Goal: Task Accomplishment & Management: Use online tool/utility

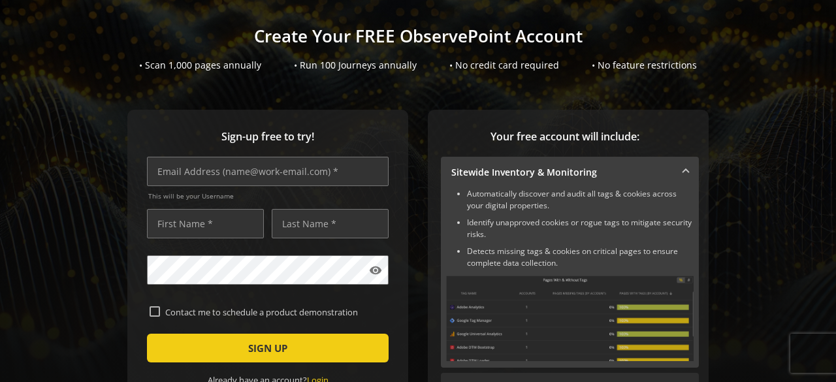
scroll to position [84, 0]
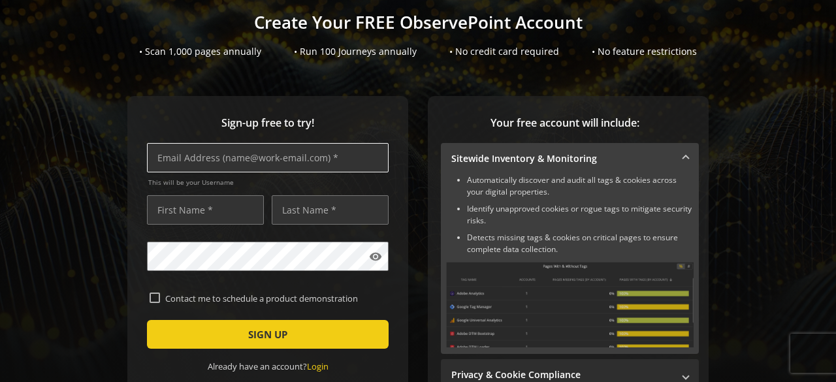
click at [280, 168] on input "text" at bounding box center [268, 157] width 242 height 29
type input "[EMAIL_ADDRESS][DOMAIN_NAME]"
type input "Abhishek"
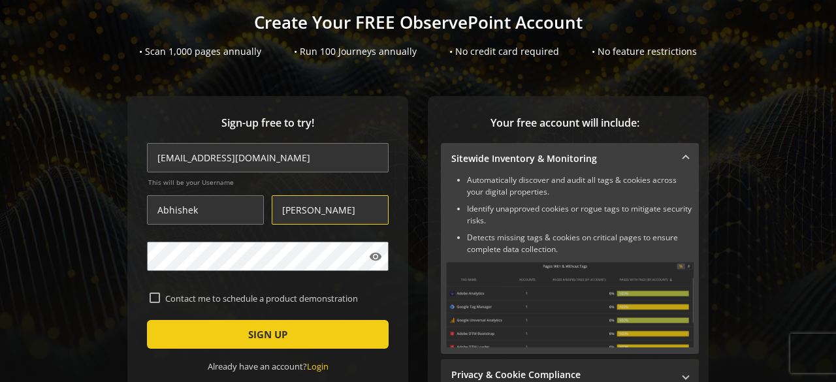
type input "[PERSON_NAME]"
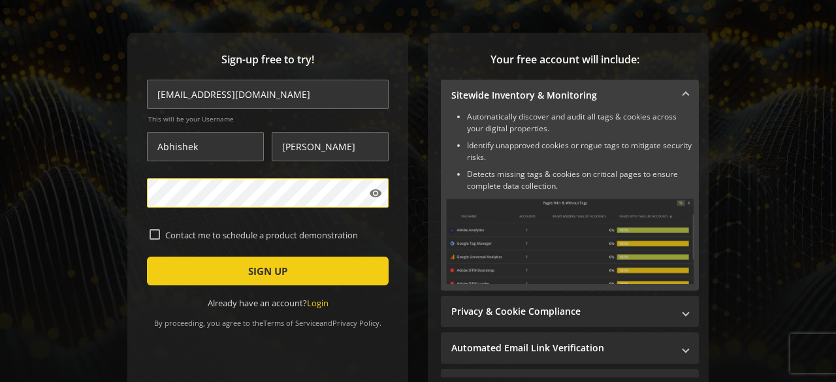
scroll to position [154, 0]
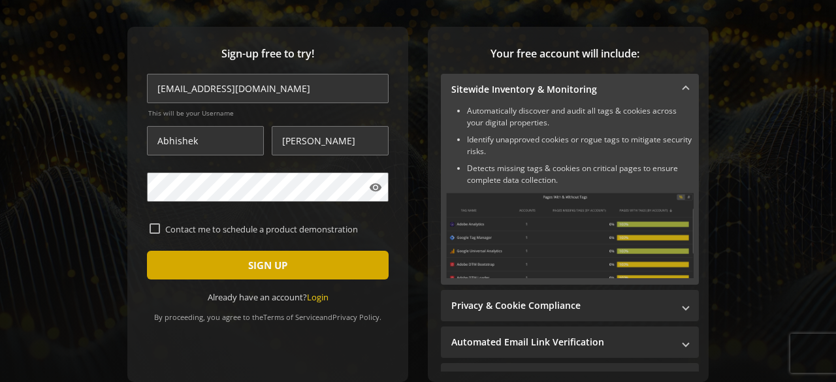
click at [201, 274] on span "submit" at bounding box center [268, 265] width 242 height 31
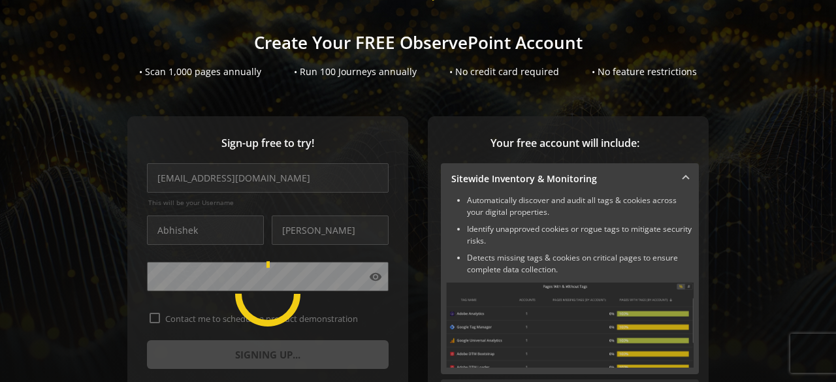
scroll to position [63, 0]
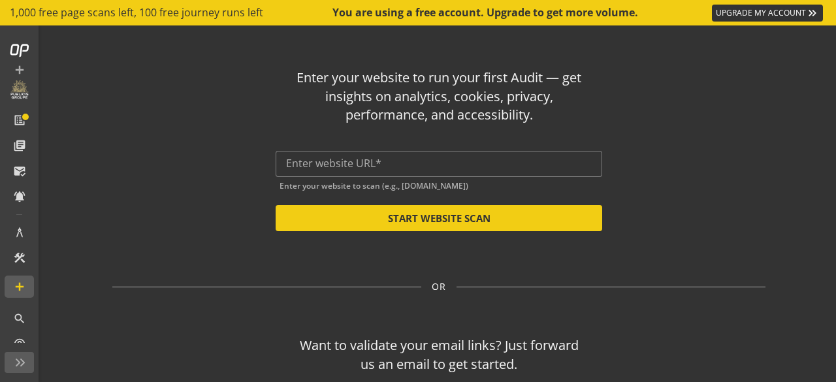
click at [378, 130] on div "Enter your website to run your first Audit — get insights on analytics, cookies…" at bounding box center [438, 144] width 653 height 173
click at [367, 160] on input "text" at bounding box center [439, 163] width 306 height 12
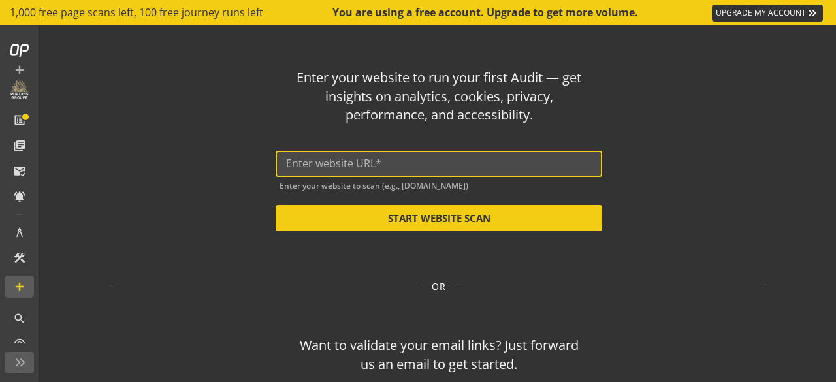
paste input "[URL][DOMAIN_NAME]"
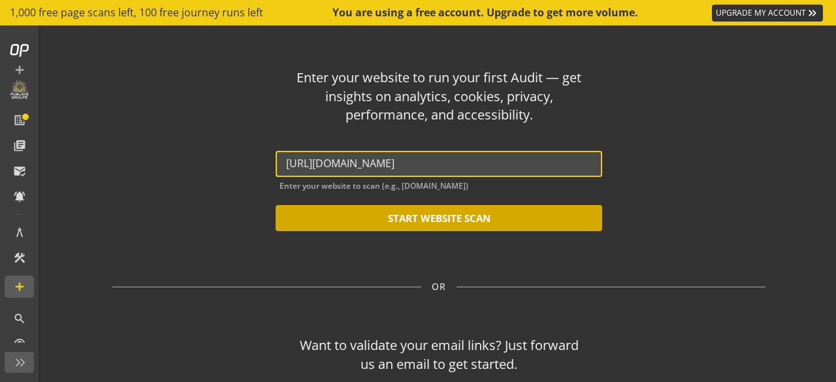
type input "[URL][DOMAIN_NAME]"
click at [399, 223] on button "START WEBSITE SCAN" at bounding box center [439, 218] width 327 height 26
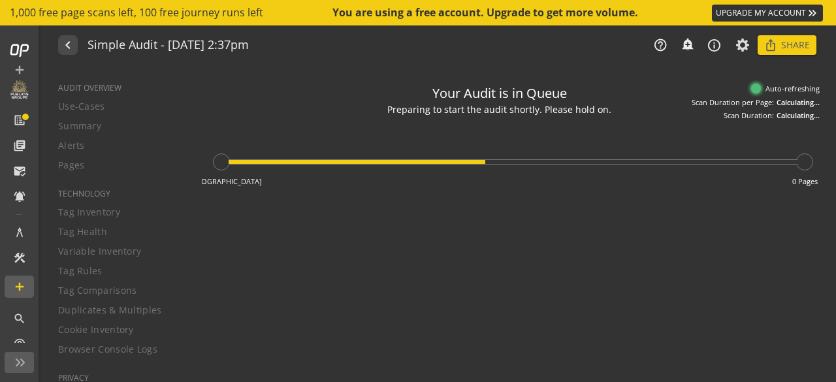
type textarea "Notes can include: -a description of what this audit is validating -changes in …"
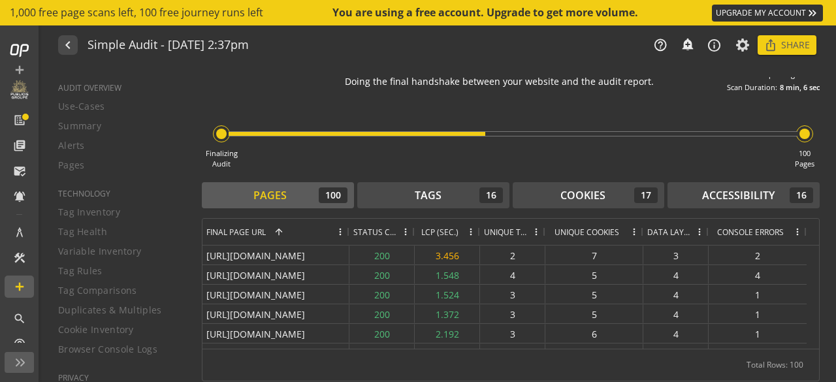
scroll to position [14, 0]
